Goal: Information Seeking & Learning: Check status

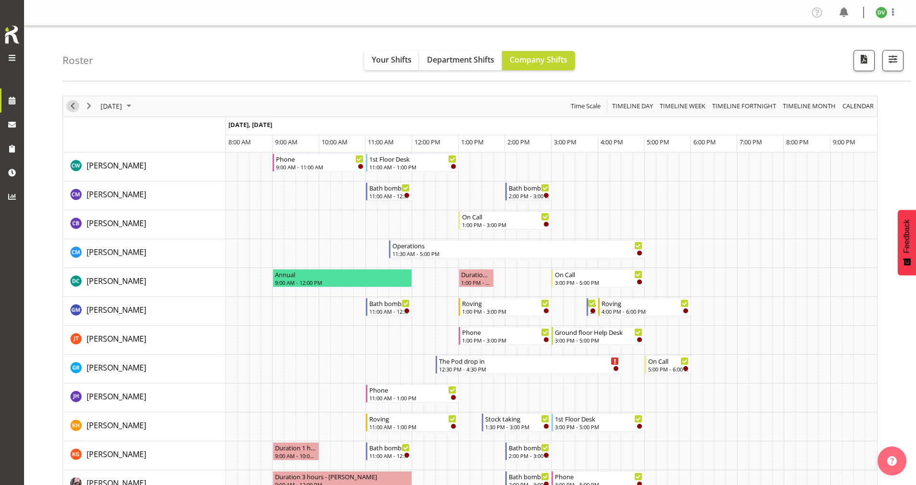
click at [69, 105] on span "Previous" at bounding box center [73, 106] width 12 height 12
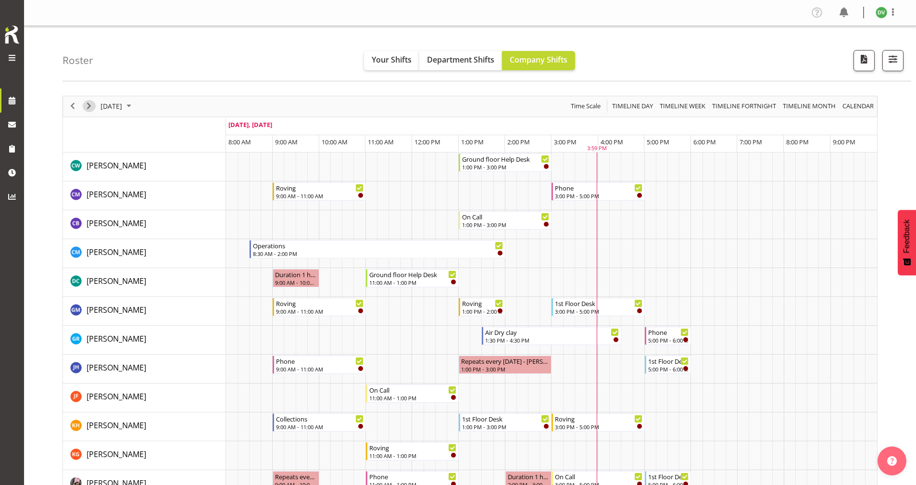
click at [90, 102] on span "Next" at bounding box center [89, 106] width 12 height 12
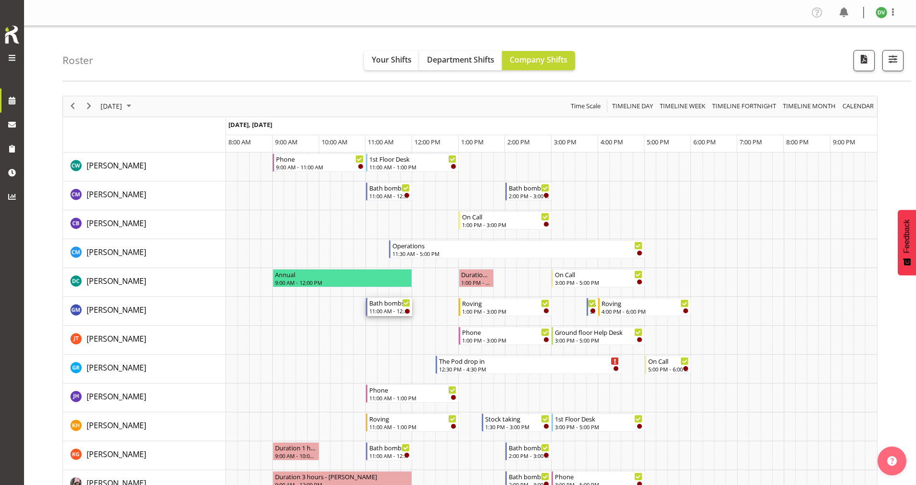
click at [378, 310] on div "11:00 AM - 12:00 PM" at bounding box center [389, 311] width 41 height 8
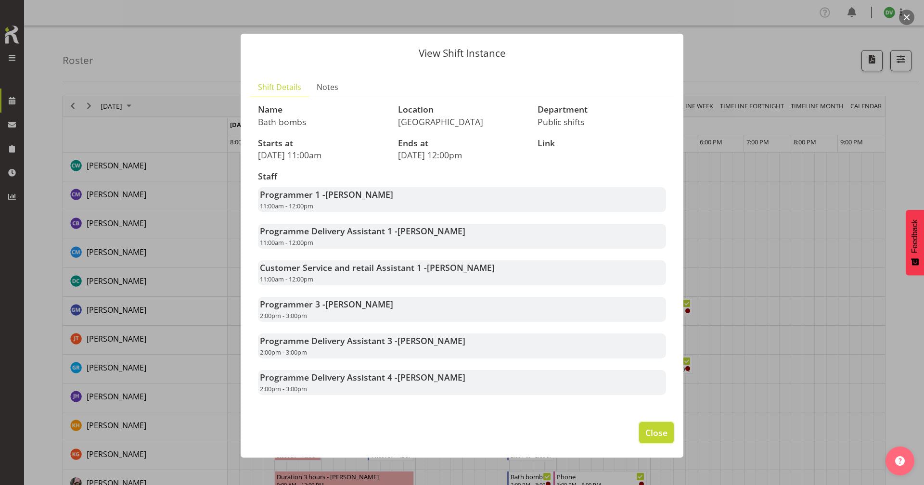
click at [641, 433] on button "Close" at bounding box center [656, 432] width 35 height 21
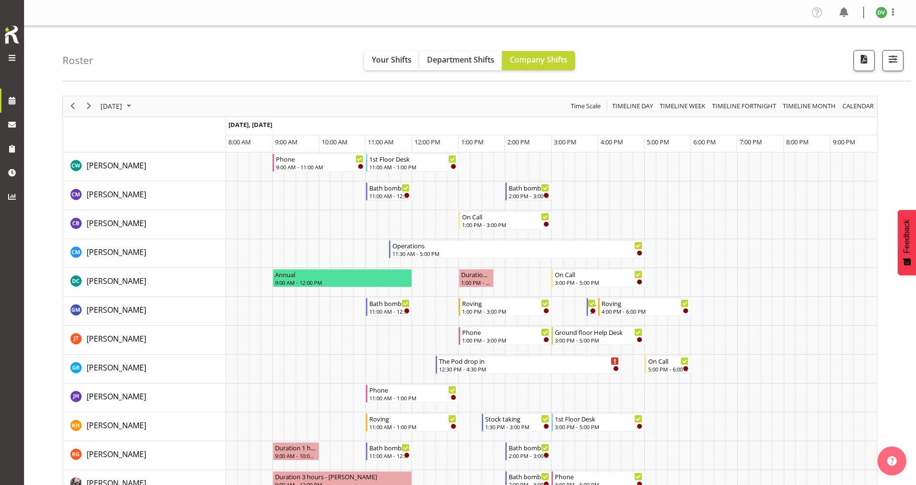
click at [112, 114] on div "[DATE]" at bounding box center [117, 106] width 40 height 20
click at [114, 109] on span "[DATE]" at bounding box center [112, 106] width 24 height 12
click at [115, 111] on span "[DATE]" at bounding box center [112, 106] width 24 height 12
click at [183, 162] on span "3" at bounding box center [187, 163] width 14 height 14
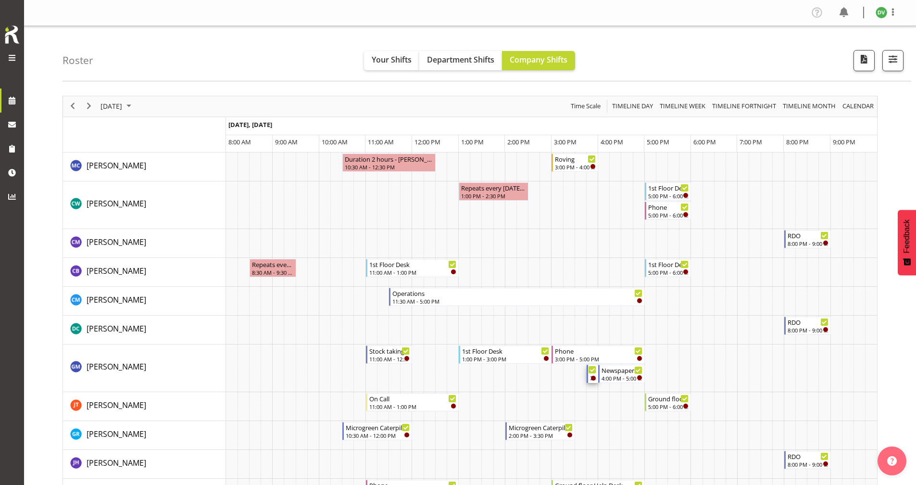
click at [589, 377] on div "New book tagging 3:45 PM - 4:00 PM" at bounding box center [593, 374] width 10 height 18
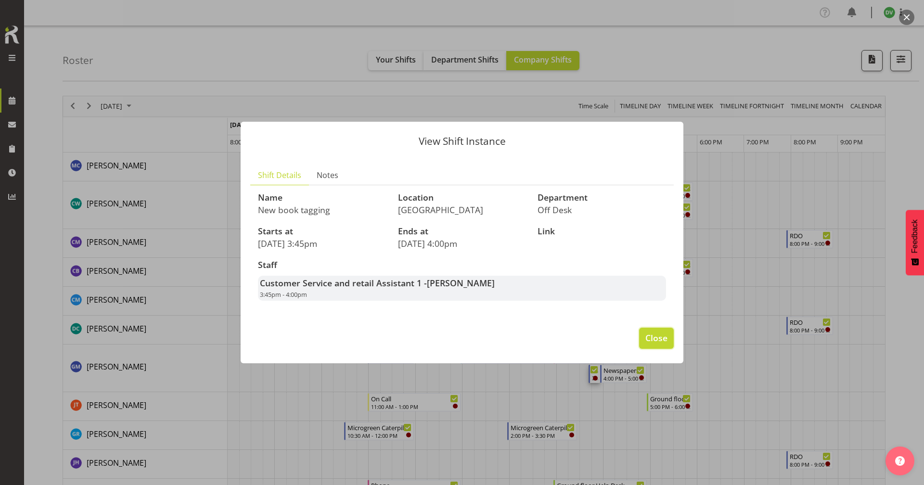
click at [651, 345] on button "Close" at bounding box center [656, 338] width 35 height 21
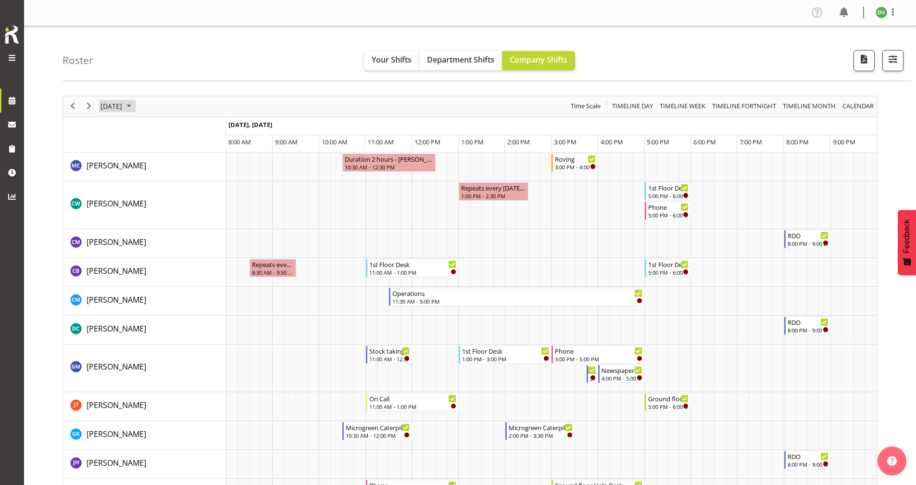
click at [120, 108] on span "[DATE]" at bounding box center [112, 106] width 24 height 12
click at [175, 165] on span "2" at bounding box center [172, 163] width 14 height 14
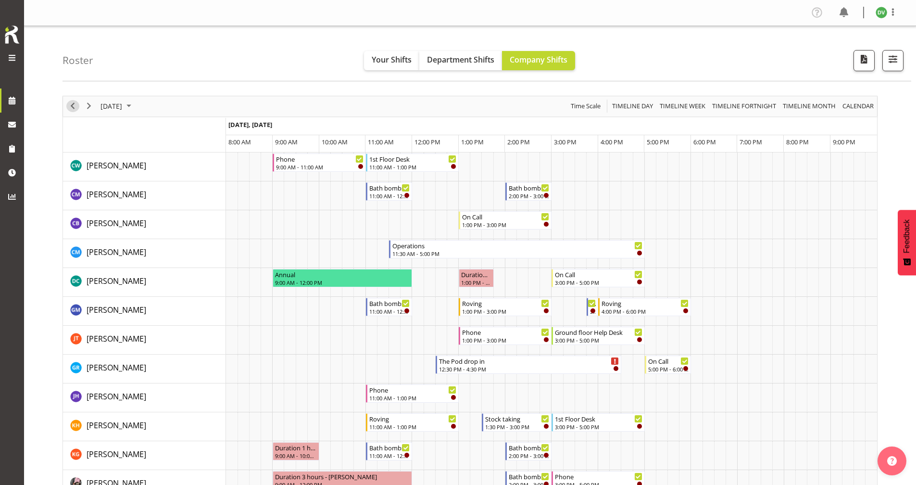
click at [75, 109] on span "Previous" at bounding box center [73, 106] width 12 height 12
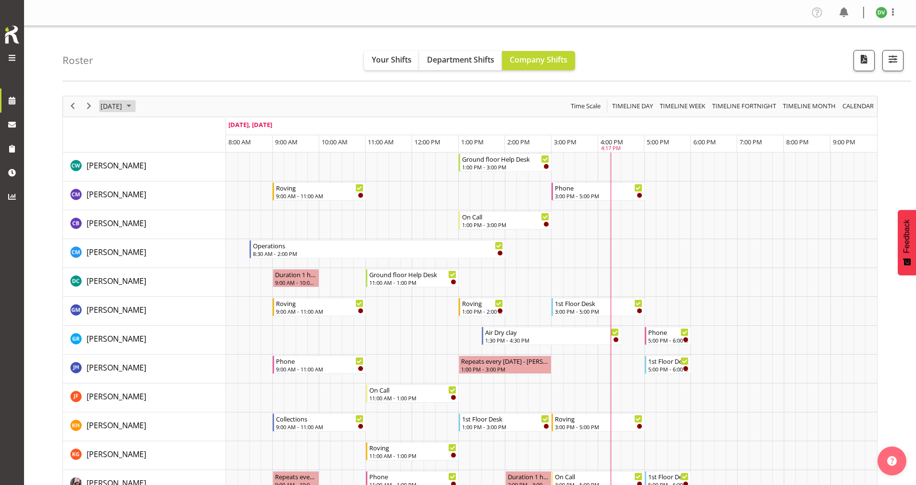
drag, startPoint x: 113, startPoint y: 113, endPoint x: 117, endPoint y: 108, distance: 6.1
click at [114, 111] on div "[DATE]" at bounding box center [117, 106] width 40 height 20
click at [118, 108] on span "[DATE]" at bounding box center [112, 106] width 24 height 12
click at [122, 109] on span "[DATE]" at bounding box center [112, 106] width 24 height 12
click at [203, 165] on span "4" at bounding box center [203, 163] width 14 height 14
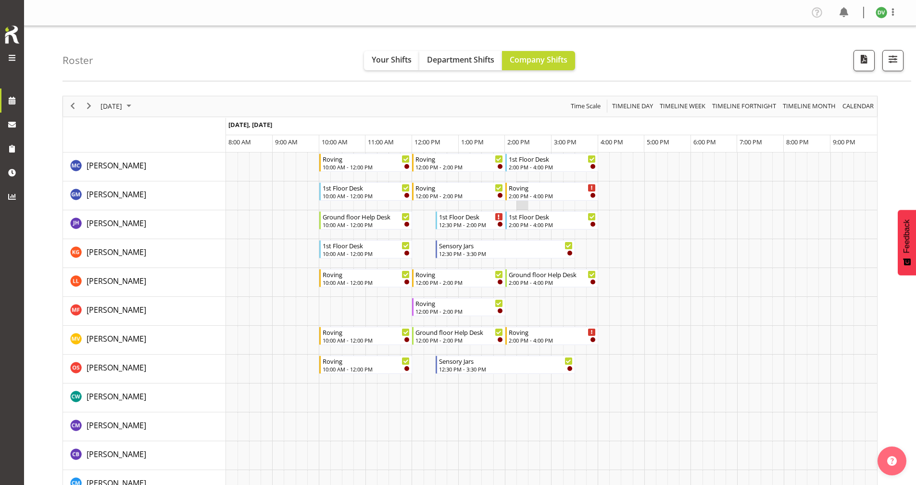
click at [522, 203] on td "Timeline Day of October 4, 2025" at bounding box center [523, 195] width 12 height 29
click at [525, 196] on div "2:00 PM - 4:00 PM" at bounding box center [553, 195] width 88 height 8
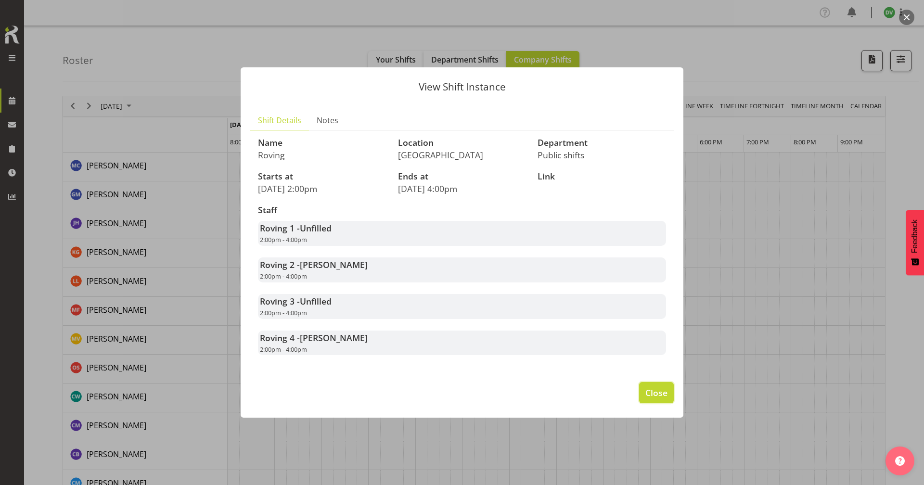
click at [647, 398] on span "Close" at bounding box center [656, 392] width 22 height 13
